Goal: Information Seeking & Learning: Compare options

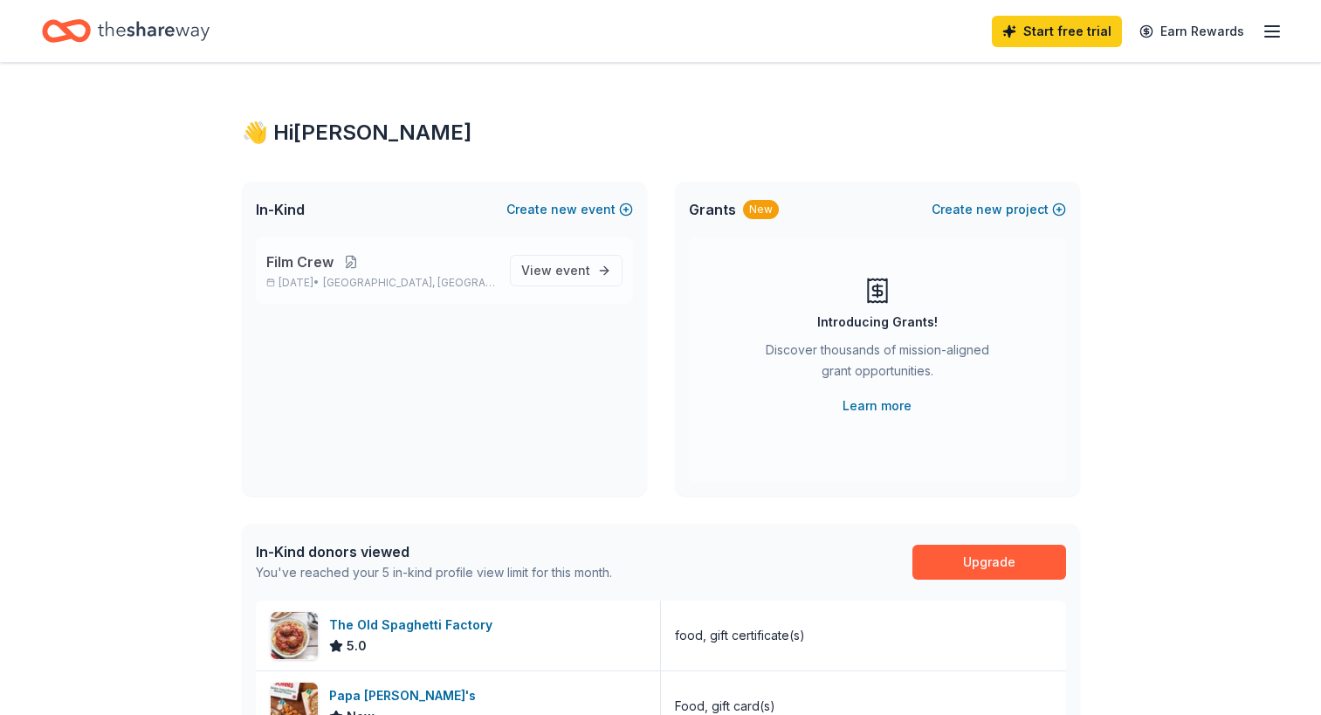
click at [341, 263] on button at bounding box center [351, 262] width 35 height 14
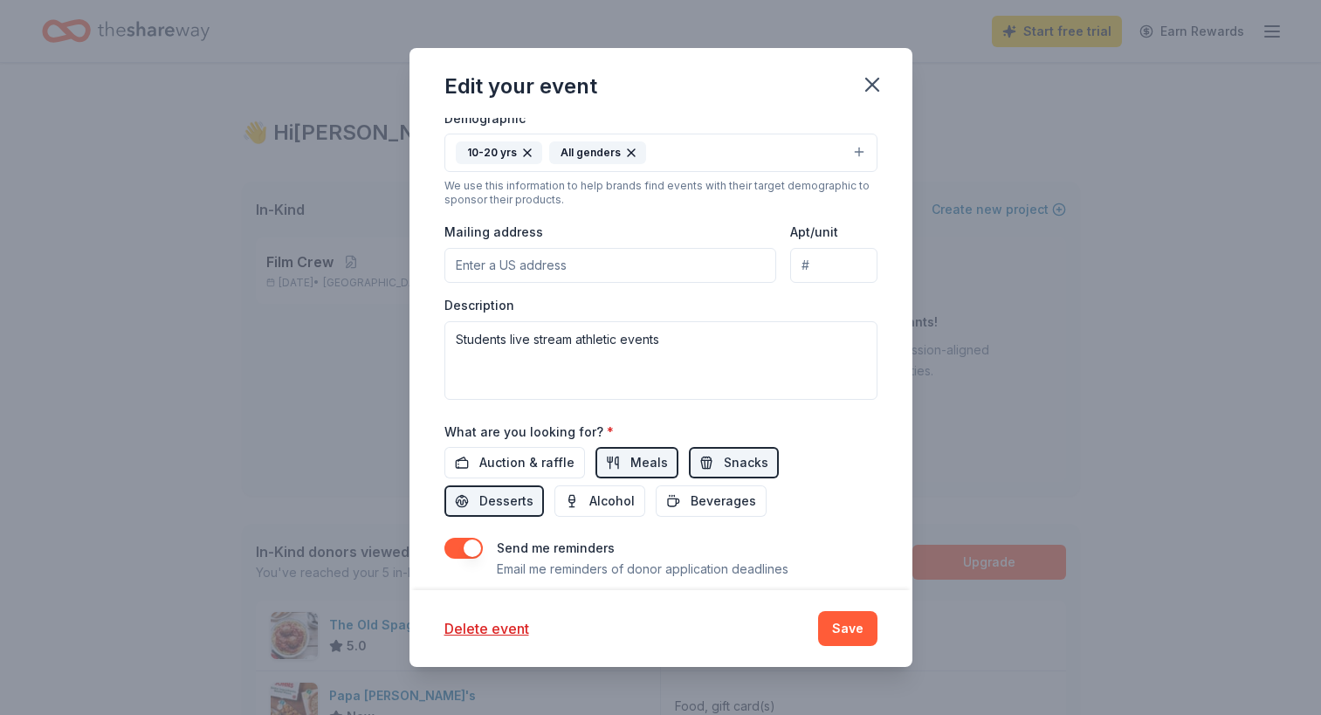
scroll to position [474, 0]
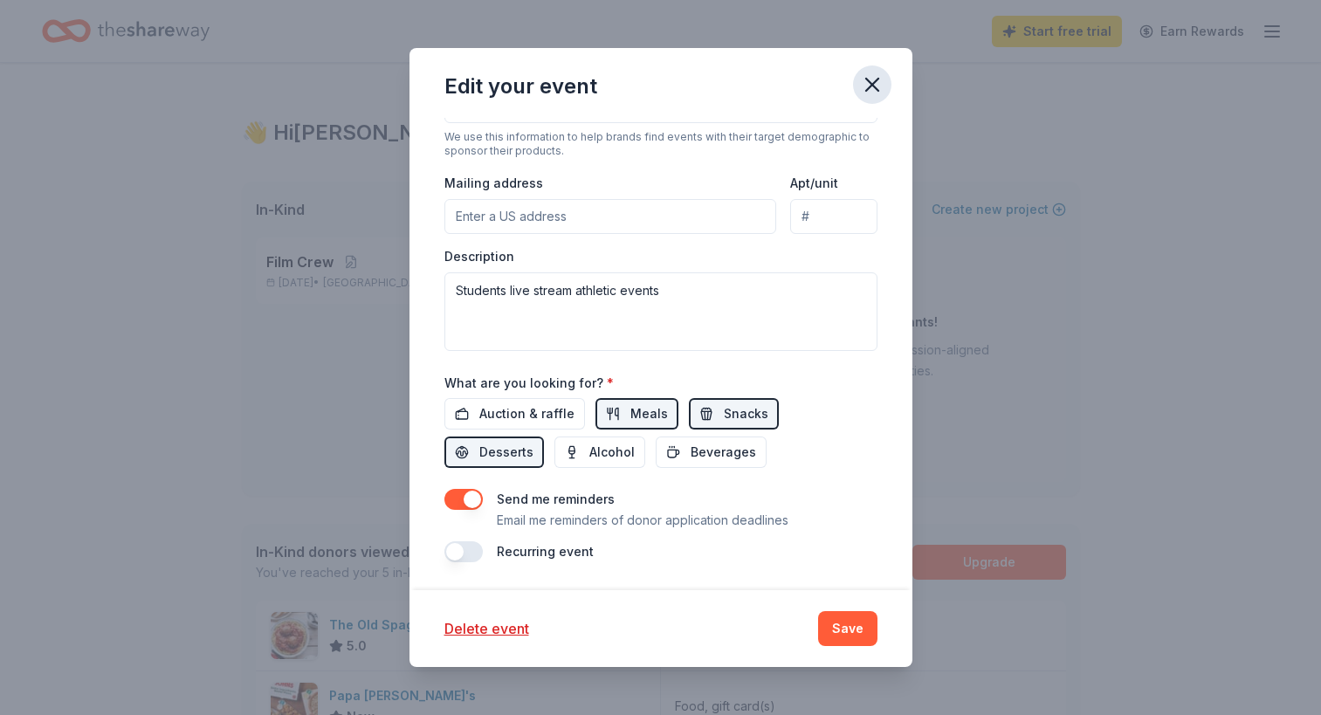
click at [870, 78] on icon "button" at bounding box center [872, 84] width 24 height 24
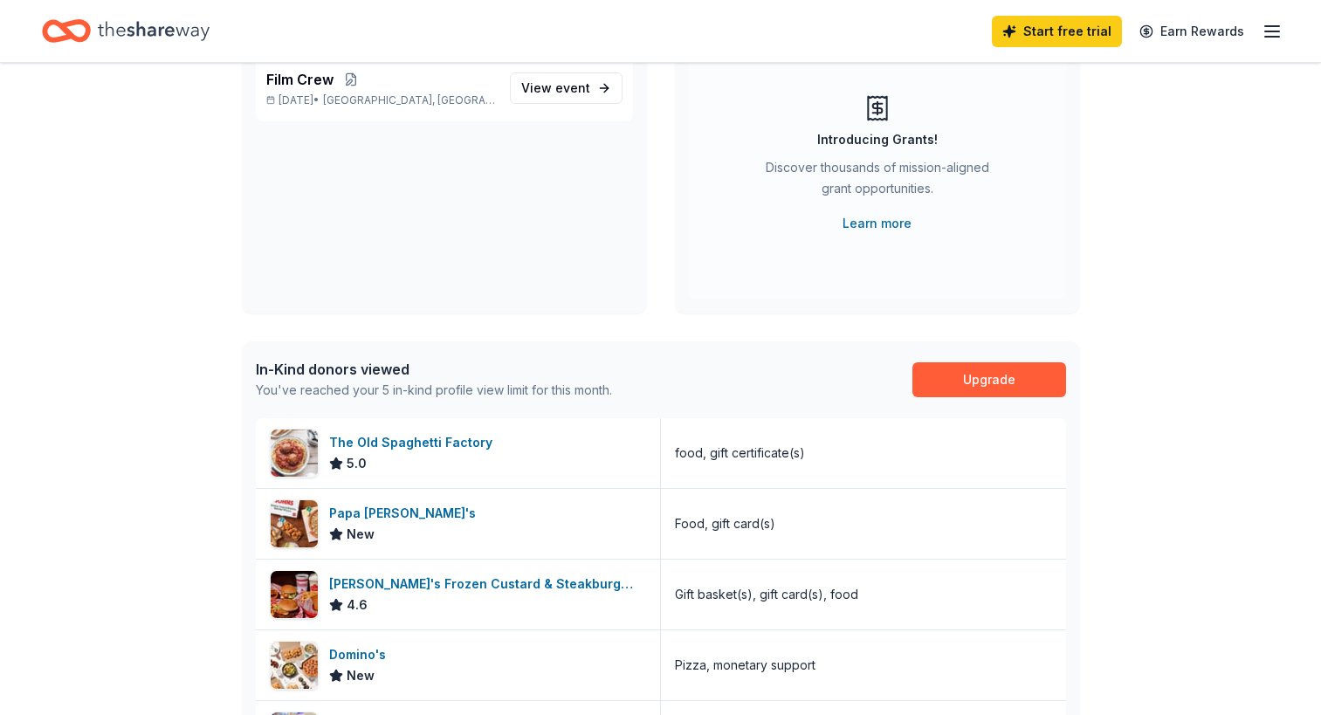
scroll to position [214, 0]
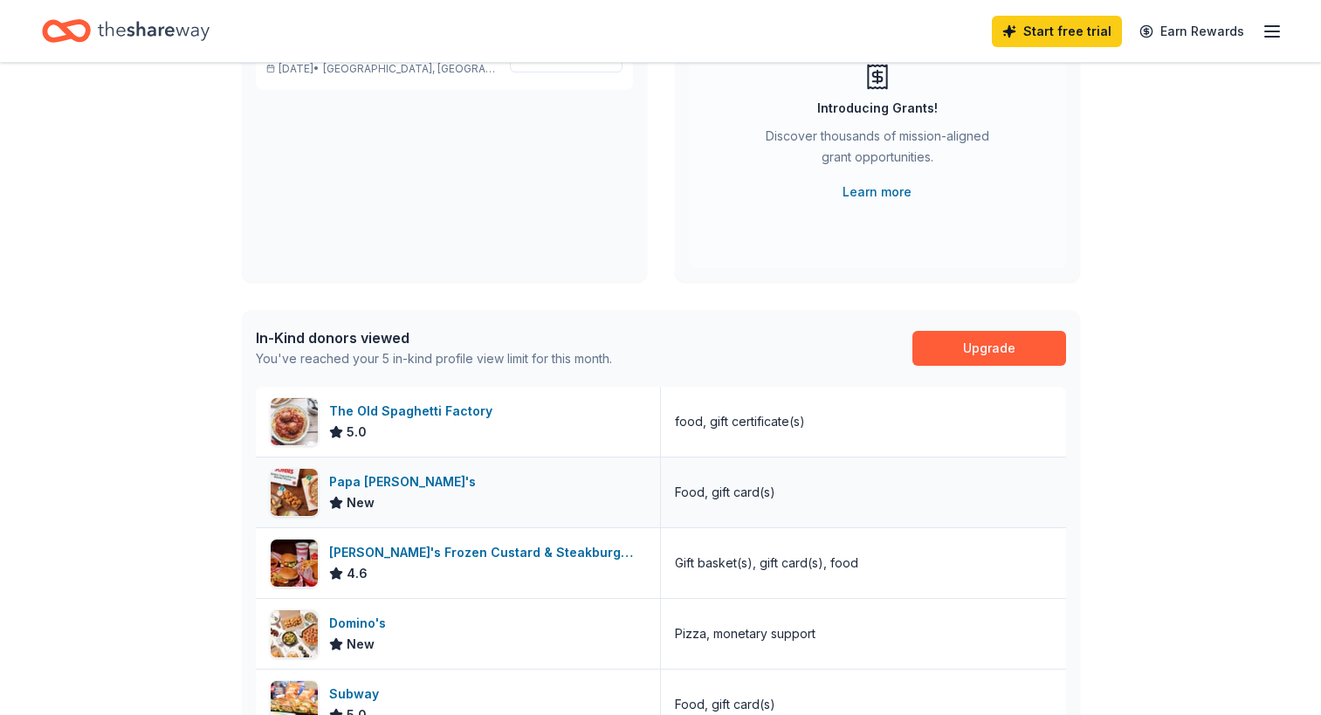
click at [389, 481] on div "Papa [PERSON_NAME]'s" at bounding box center [406, 481] width 154 height 21
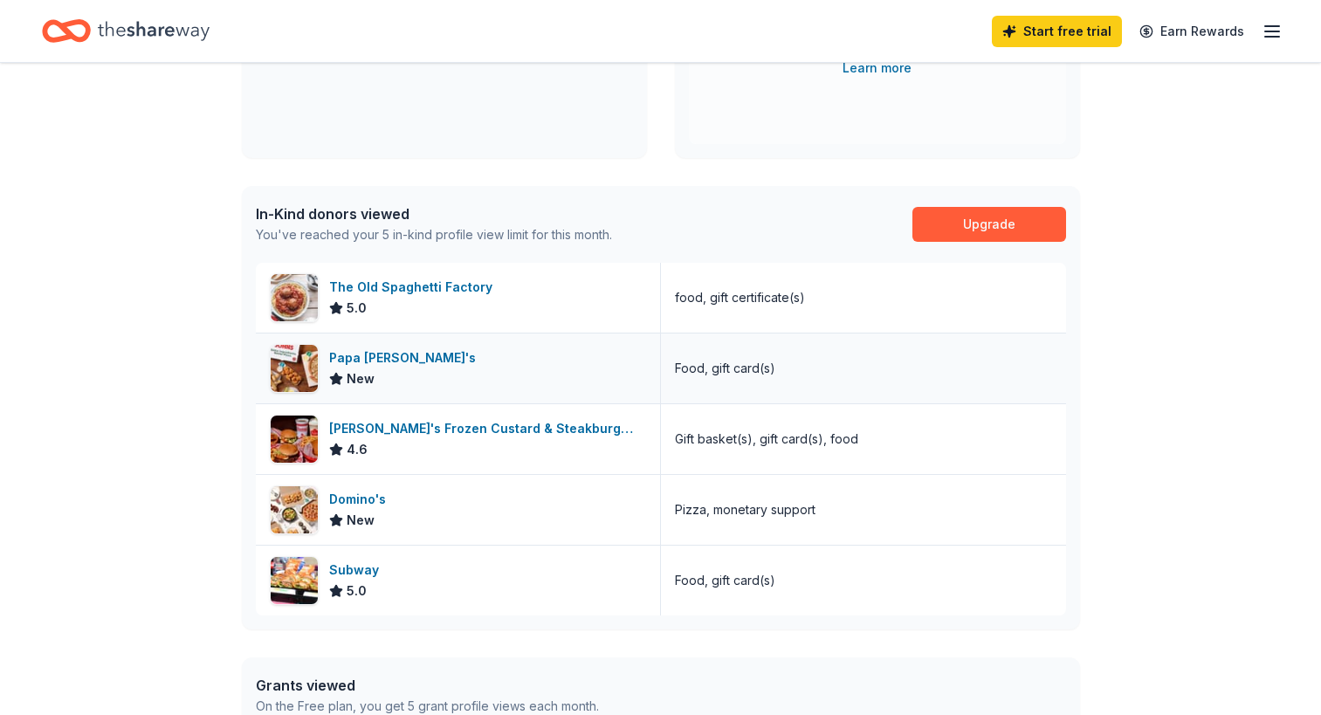
scroll to position [369, 0]
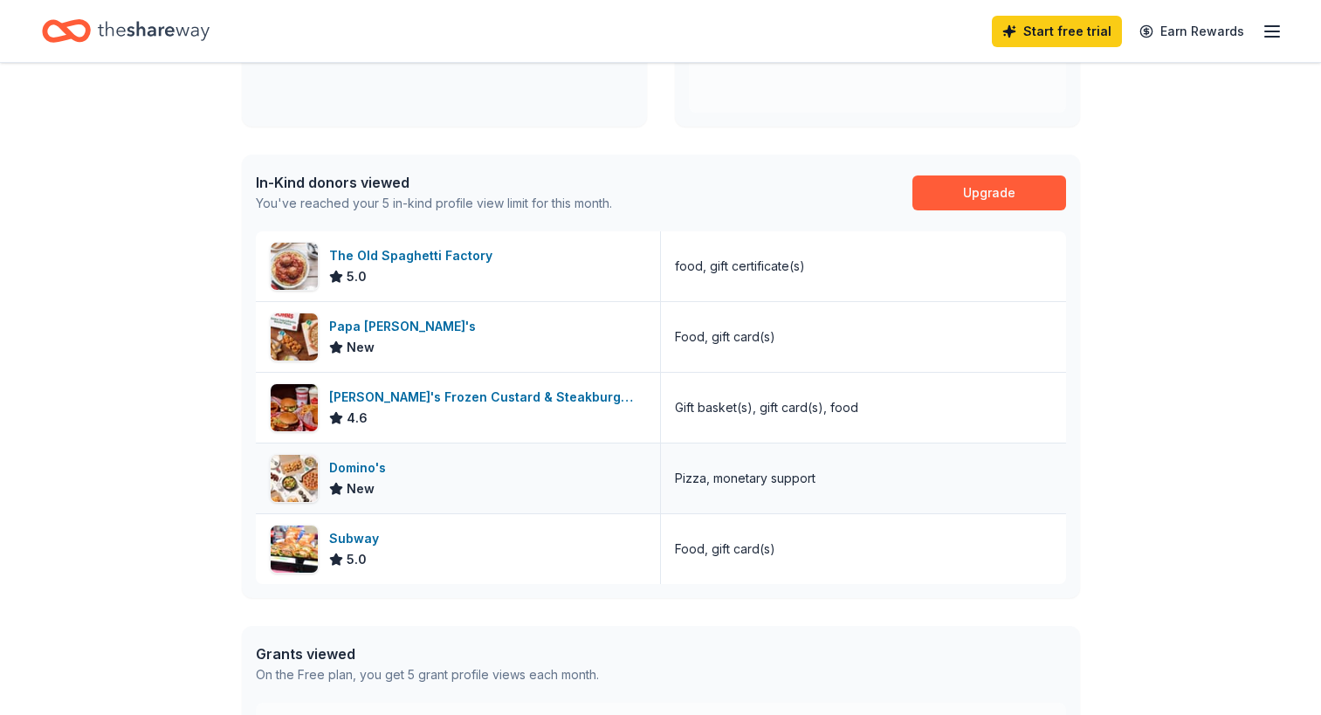
click at [371, 466] on div "Domino's" at bounding box center [361, 467] width 64 height 21
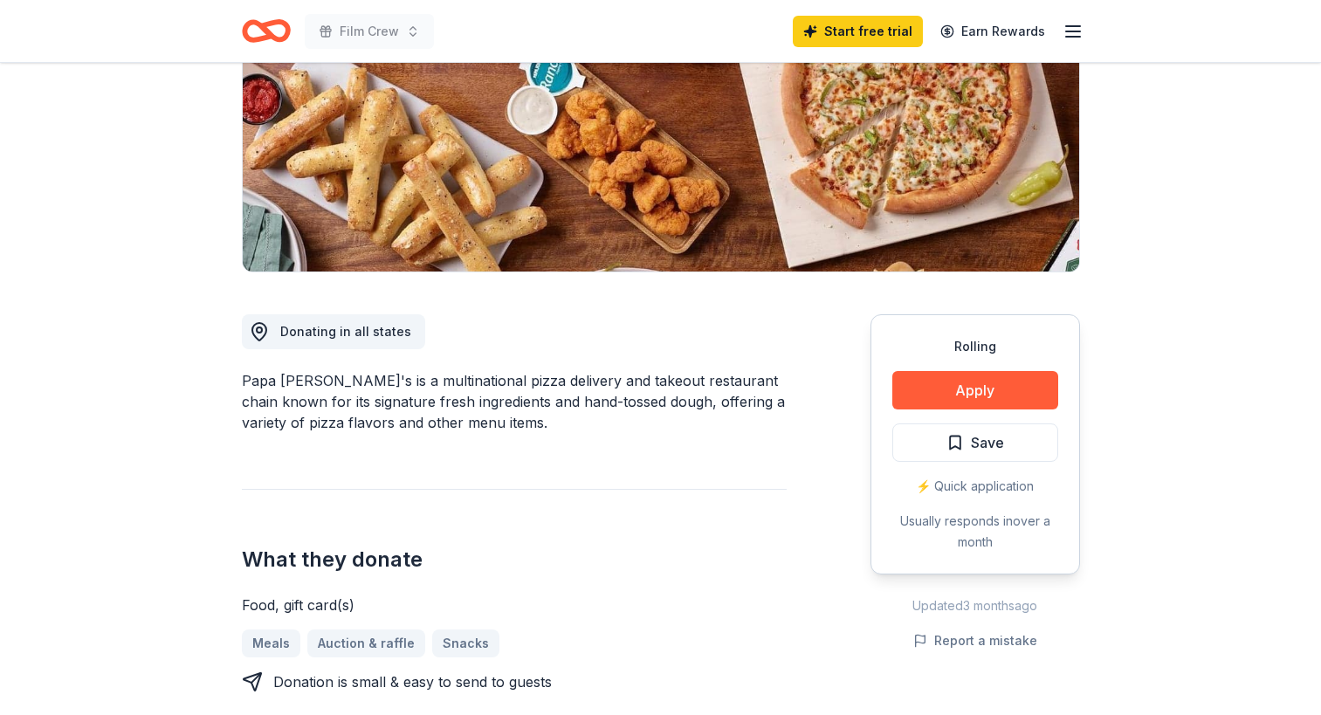
scroll to position [258, 0]
